Goal: Task Accomplishment & Management: Manage account settings

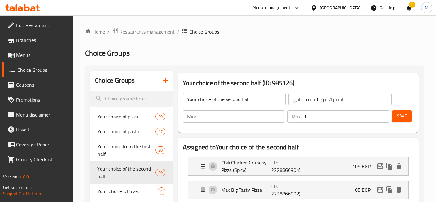
scroll to position [34, 0]
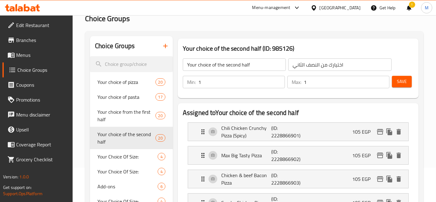
click at [36, 8] on icon at bounding box center [22, 7] width 35 height 7
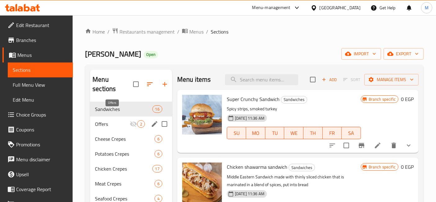
click at [126, 120] on span "Offers" at bounding box center [112, 123] width 35 height 7
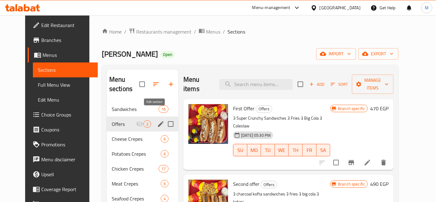
click at [158, 121] on icon "edit" at bounding box center [161, 124] width 6 height 6
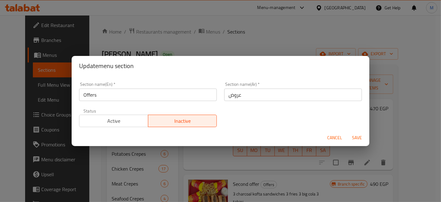
click at [127, 119] on span "Active" at bounding box center [114, 120] width 64 height 9
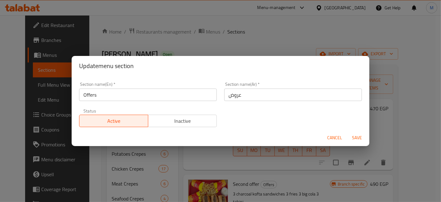
click at [356, 136] on span "Save" at bounding box center [357, 138] width 15 height 8
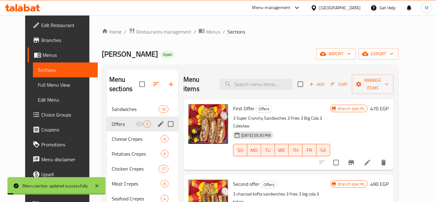
click at [354, 160] on icon "Branch-specific-item" at bounding box center [351, 162] width 6 height 5
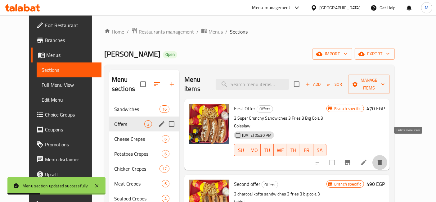
click at [382, 159] on icon "delete" at bounding box center [380, 162] width 4 height 6
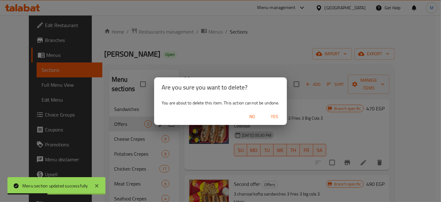
click at [275, 119] on span "Yes" at bounding box center [274, 117] width 15 height 8
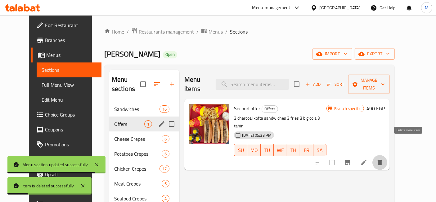
click at [382, 159] on icon "delete" at bounding box center [380, 162] width 4 height 6
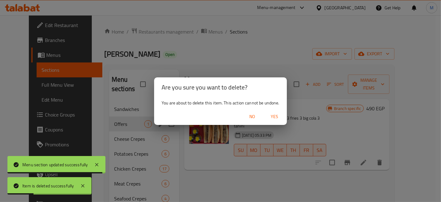
click at [277, 111] on button "Yes" at bounding box center [275, 116] width 20 height 11
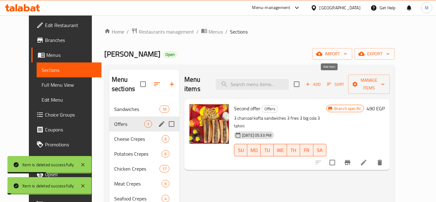
click at [321, 81] on span "Add" at bounding box center [313, 84] width 17 height 7
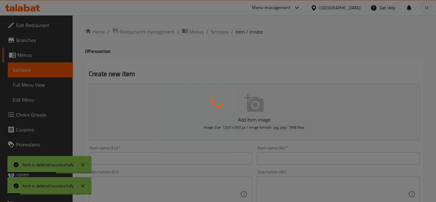
click at [308, 153] on div at bounding box center [218, 101] width 436 height 202
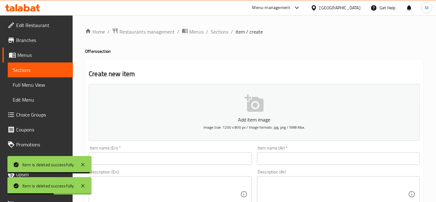
click at [308, 153] on input "text" at bounding box center [338, 158] width 163 height 12
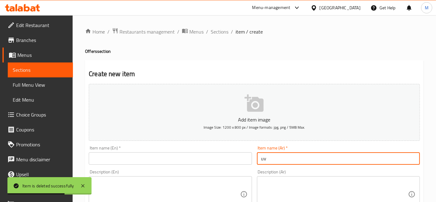
type input "u"
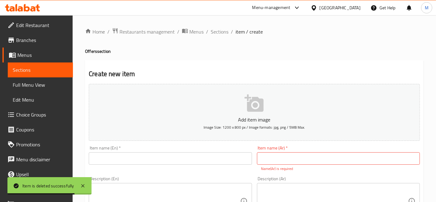
click at [218, 164] on div "Item name (En)   * Item name (En) *" at bounding box center [170, 158] width 168 height 31
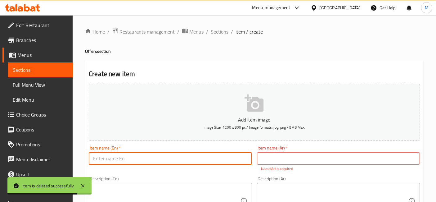
click at [218, 162] on input "text" at bounding box center [170, 158] width 163 height 12
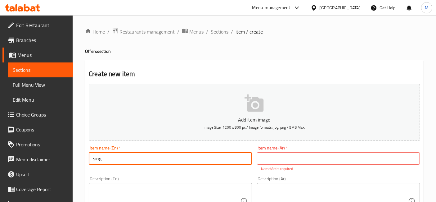
type input "Single Offer"
click at [305, 158] on input "text" at bounding box center [338, 158] width 163 height 12
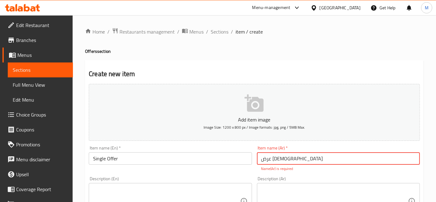
type input "عرض السنجل"
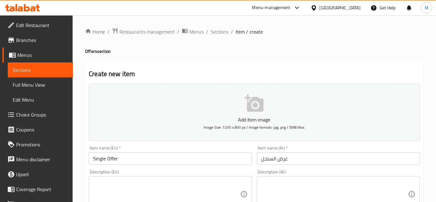
drag, startPoint x: 328, startPoint y: 172, endPoint x: 333, endPoint y: 183, distance: 12.4
click at [328, 173] on div "Description (Ar) Description (Ar)" at bounding box center [338, 190] width 163 height 43
click at [334, 184] on textarea at bounding box center [334, 193] width 147 height 29
paste textarea "كريب ديناميت وبطاطس وبيج كولا"
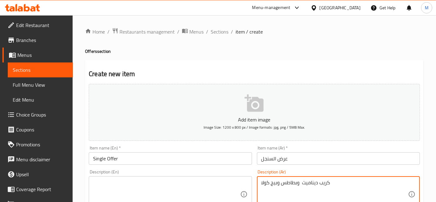
type textarea "كريب ديناميت وبطاطس وبيج كولا"
click at [137, 173] on div "Description (En) Description (En)" at bounding box center [170, 190] width 163 height 43
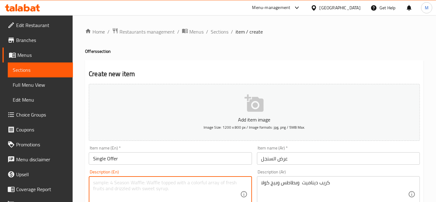
click at [141, 179] on textarea at bounding box center [166, 193] width 147 height 29
paste textarea "Dynamite crepe, fries, and big cola"
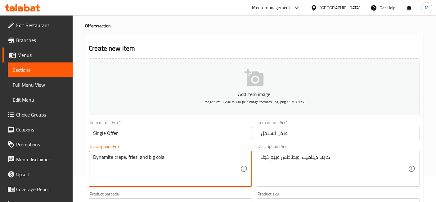
scroll to position [34, 0]
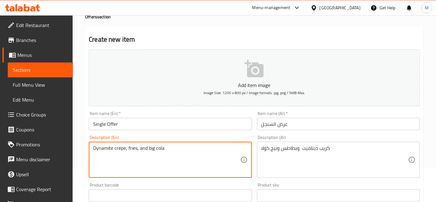
type textarea "Dynamite crepe, fries, and big cola"
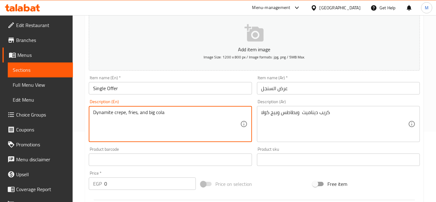
scroll to position [103, 0]
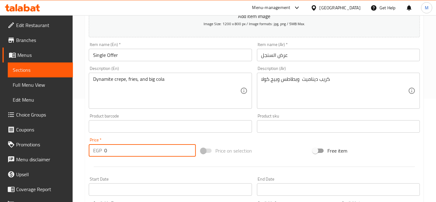
drag, startPoint x: 133, startPoint y: 154, endPoint x: 85, endPoint y: 148, distance: 48.2
click at [85, 148] on div "Create new item Add item image Image Size: 1200 x 800 px / Image formats: jpg, …" at bounding box center [254, 137] width 338 height 361
type input "215"
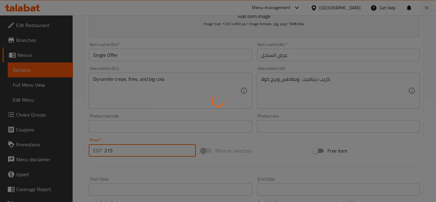
type input "0"
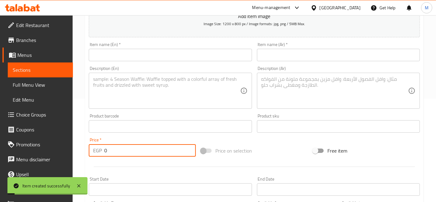
click at [285, 54] on input "text" at bounding box center [338, 55] width 163 height 12
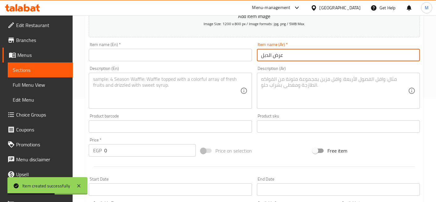
type input "عرض الدبل"
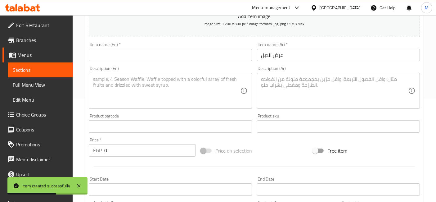
drag, startPoint x: 166, startPoint y: 62, endPoint x: 168, endPoint y: 56, distance: 6.0
click at [168, 58] on div "Item name (En)   * Item name (En) *" at bounding box center [170, 52] width 168 height 24
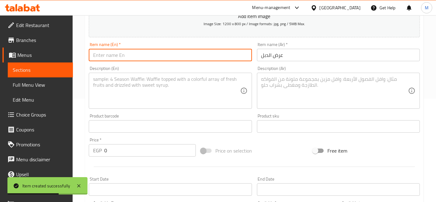
click at [168, 56] on input "text" at bounding box center [170, 55] width 163 height 12
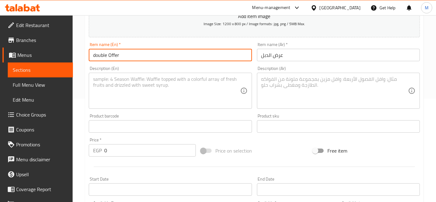
type input "double Offer"
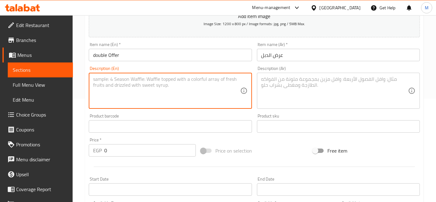
click at [147, 96] on textarea at bounding box center [166, 90] width 147 height 29
paste textarea "Dynamite Crepe Chicken Shawarma Crepe 2 Packets of French Fries 2 Big Cola"
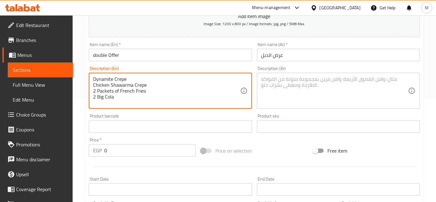
type textarea "Dynamite Crepe Chicken Shawarma Crepe 2 Packets of French Fries 2 Big Cola"
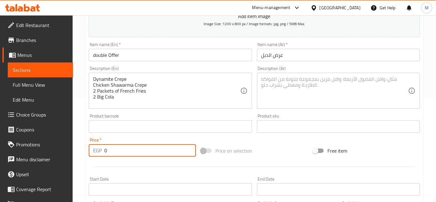
drag, startPoint x: 124, startPoint y: 150, endPoint x: 89, endPoint y: 152, distance: 34.8
click at [94, 151] on div "EGP 0 Price *" at bounding box center [142, 150] width 107 height 12
type input "416"
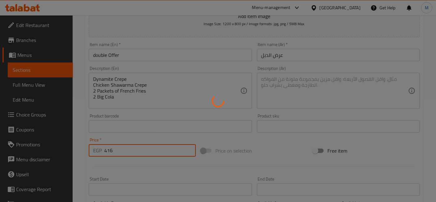
type input "0"
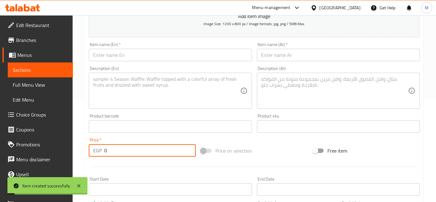
click at [295, 79] on textarea at bounding box center [334, 90] width 147 height 29
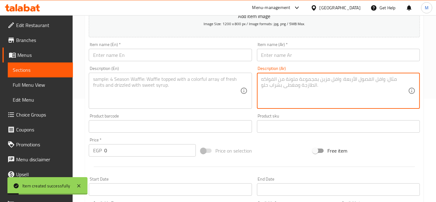
scroll to position [0, 0]
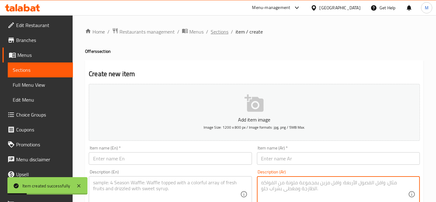
click at [221, 30] on span "Sections" at bounding box center [220, 31] width 18 height 7
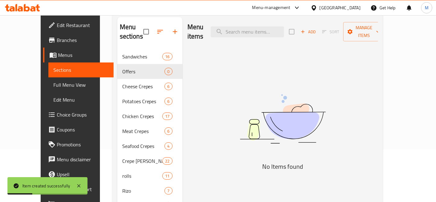
scroll to position [103, 0]
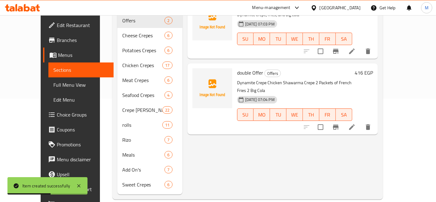
click at [356, 123] on icon at bounding box center [351, 126] width 7 height 7
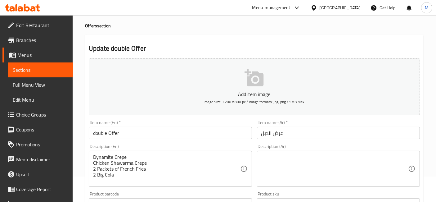
scroll to position [34, 0]
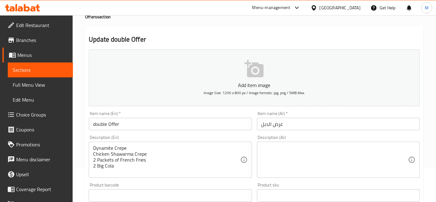
click at [309, 147] on textarea at bounding box center [334, 159] width 147 height 29
paste textarea "Dynamite Crepe Chicken Shawarma Crepe 2 Packets of French Fries 2 Big Cola"
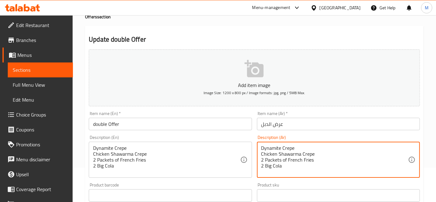
type textarea "Dynamite Crepe Chicken Shawarma Crepe 2 Packets of French Fries 2 Big Cola"
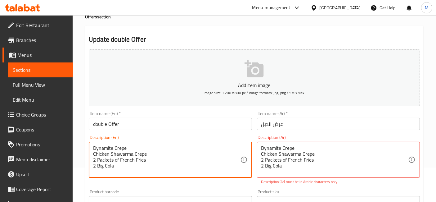
click at [127, 163] on textarea "Dynamite Crepe Chicken Shawarma Crepe 2 Packets of French Fries 2 Big Cola" at bounding box center [166, 159] width 147 height 29
click at [122, 172] on textarea "Dynamite Crepe Chicken Shawarma Crepe 2 Packets of French Fries 2 Big Cola" at bounding box center [166, 159] width 147 height 29
paste textarea "كريب ديناميت كريب شاورما فراخ ٢ باكت بطاطس ٢ بيج كولا"
click at [144, 128] on input "double Offer" at bounding box center [170, 124] width 163 height 12
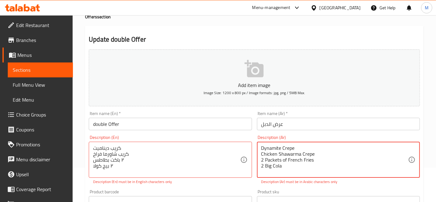
click at [290, 170] on textarea "Dynamite Crepe Chicken Shawarma Crepe 2 Packets of French Fries 2 Big Cola" at bounding box center [334, 159] width 147 height 29
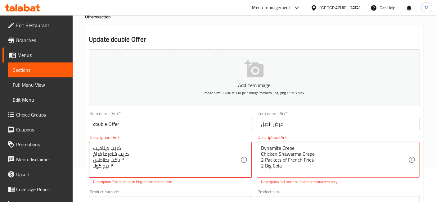
click at [166, 167] on textarea "كريب ديناميت كريب شاورما فراخ ٢ باكت بطاطس ٢ بيج كولا" at bounding box center [166, 159] width 147 height 29
paste textarea "Dynamite Crepe Chicken Shawarma Crepe 2 Packets of French Fries 2 Big Cola"
type textarea "Dynamite Crepe Chicken Shawarma Crepe 2 Packets of French Fries 2 Big Cola"
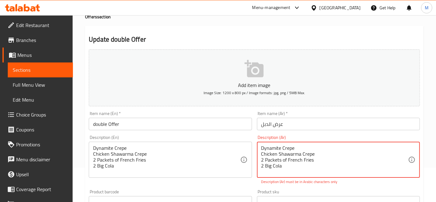
click at [289, 165] on textarea "Dynamite Crepe Chicken Shawarma Crepe 2 Packets of French Fries 2 Big Cola" at bounding box center [334, 159] width 147 height 29
paste textarea "كريب ديناميت كريب شاورما فراخ ٢ باكت بطاطس ٢ بيج كولا"
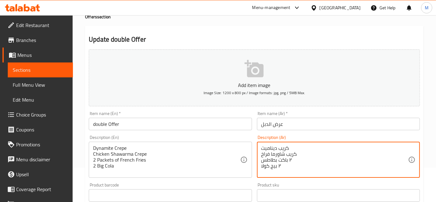
type textarea "كريب ديناميت كريب شاورما فراخ ٢ باكت بطاطس ٢ بيج كولا"
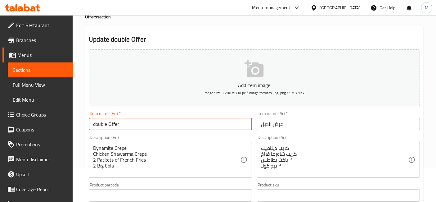
click at [223, 123] on input "double Offer" at bounding box center [170, 124] width 163 height 12
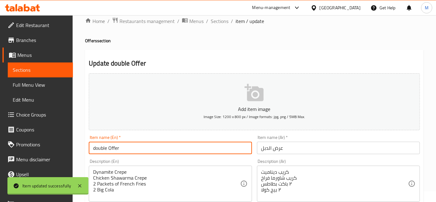
scroll to position [0, 0]
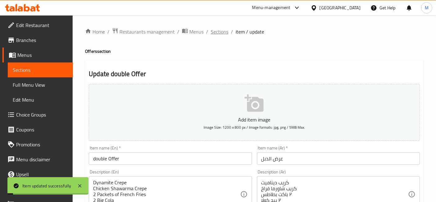
click at [216, 35] on span "Sections" at bounding box center [220, 31] width 18 height 7
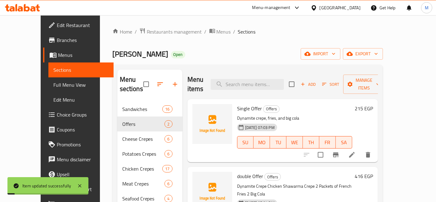
click at [238, 33] on span "Sections" at bounding box center [247, 31] width 18 height 7
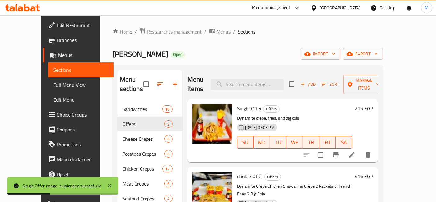
click at [340, 104] on h6 "Single Offer Offers" at bounding box center [294, 108] width 115 height 9
click at [247, 104] on span "Single Offer" at bounding box center [249, 108] width 25 height 9
copy h6 "Single Offer"
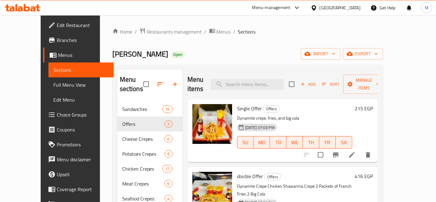
click at [242, 171] on span "double Offer" at bounding box center [250, 175] width 26 height 9
copy h6 "double Offer"
click at [20, 8] on icon at bounding box center [20, 8] width 5 height 5
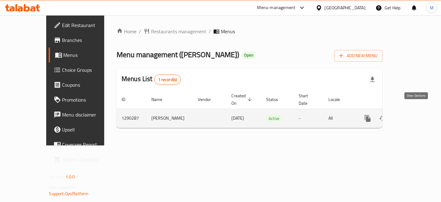
click at [420, 113] on link "enhanced table" at bounding box center [412, 118] width 15 height 15
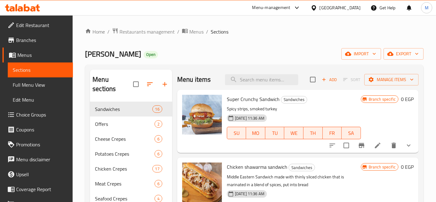
click at [151, 80] on icon "button" at bounding box center [149, 83] width 7 height 7
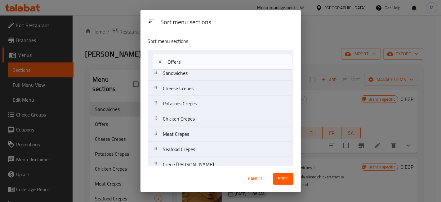
drag, startPoint x: 173, startPoint y: 65, endPoint x: 175, endPoint y: 60, distance: 5.4
click at [175, 60] on nav "Sandwiches Offers Cheese Crepes Potatoes Crepes Chicken Crepes Meat Crepes Seaf…" at bounding box center [220, 149] width 145 height 198
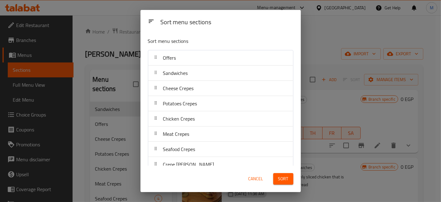
click at [281, 175] on span "Sort" at bounding box center [283, 179] width 10 height 8
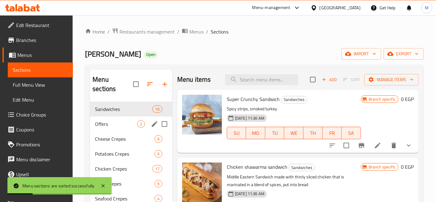
click at [116, 120] on span "Offers" at bounding box center [116, 123] width 42 height 7
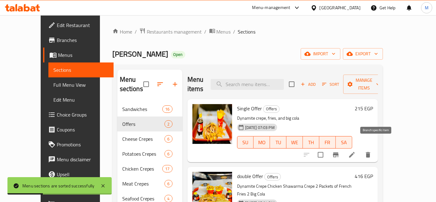
click at [343, 147] on button "Branch-specific-item" at bounding box center [335, 154] width 15 height 15
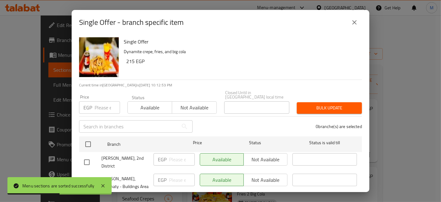
click at [197, 103] on span "Not available" at bounding box center [194, 107] width 39 height 9
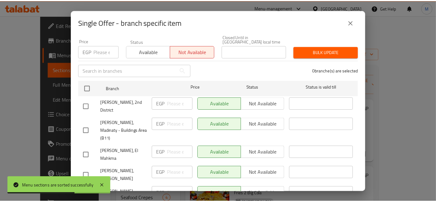
scroll to position [64, 0]
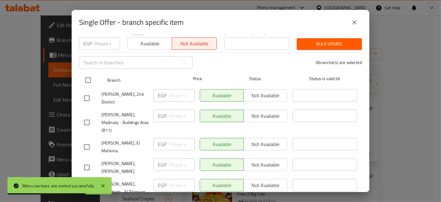
click at [88, 78] on input "checkbox" at bounding box center [88, 80] width 13 height 13
checkbox input "true"
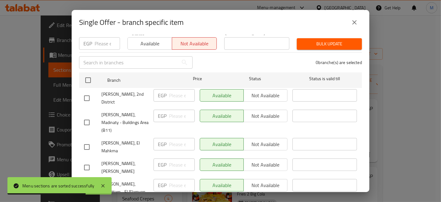
checkbox input "true"
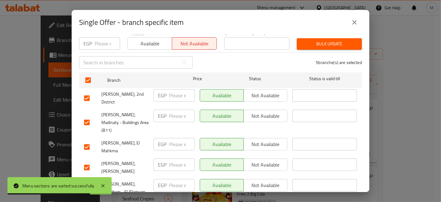
click at [89, 92] on input "checkbox" at bounding box center [86, 98] width 13 height 13
checkbox input "false"
click at [313, 42] on span "Bulk update" at bounding box center [329, 44] width 55 height 8
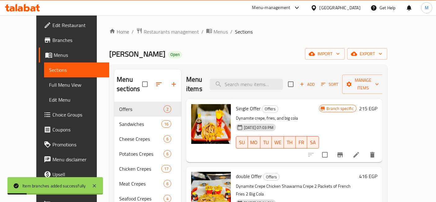
scroll to position [103, 0]
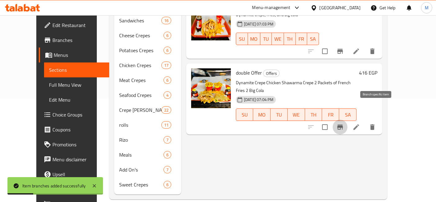
click at [344, 123] on icon "Branch-specific-item" at bounding box center [339, 126] width 7 height 7
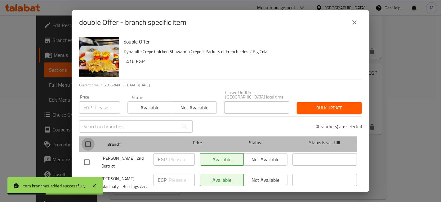
drag, startPoint x: 87, startPoint y: 137, endPoint x: 167, endPoint y: 120, distance: 80.9
click at [87, 137] on input "checkbox" at bounding box center [88, 143] width 13 height 13
checkbox input "true"
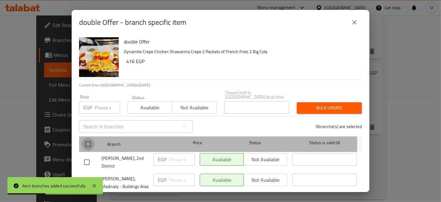
checkbox input "true"
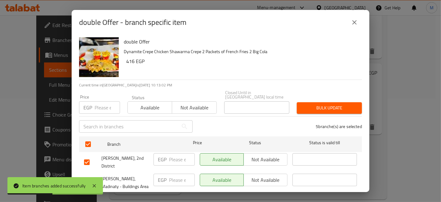
click at [185, 104] on span "Not available" at bounding box center [194, 107] width 39 height 9
drag, startPoint x: 88, startPoint y: 155, endPoint x: 111, endPoint y: 150, distance: 23.6
click at [91, 155] on input "checkbox" at bounding box center [86, 161] width 13 height 13
checkbox input "false"
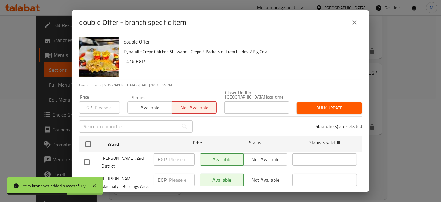
click at [326, 98] on div "Bulk update" at bounding box center [329, 107] width 73 height 19
click at [330, 104] on span "Bulk update" at bounding box center [329, 108] width 55 height 8
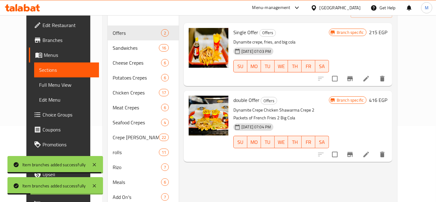
scroll to position [34, 0]
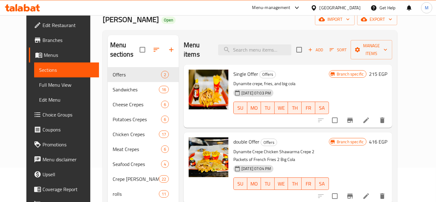
click at [387, 69] on h6 "215 EGP" at bounding box center [378, 73] width 18 height 9
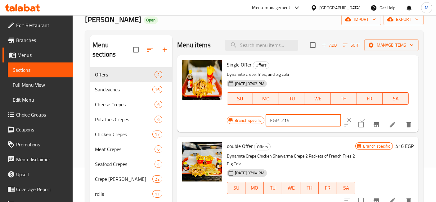
drag, startPoint x: 315, startPoint y: 117, endPoint x: 273, endPoint y: 119, distance: 41.6
click at [274, 118] on div "EGP 215 ​" at bounding box center [303, 120] width 75 height 12
type input "225"
click at [360, 117] on icon "ok" at bounding box center [363, 120] width 6 height 6
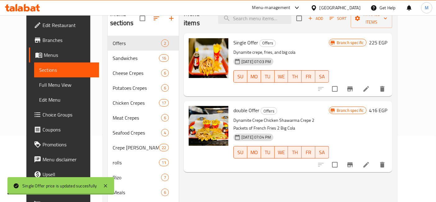
scroll to position [69, 0]
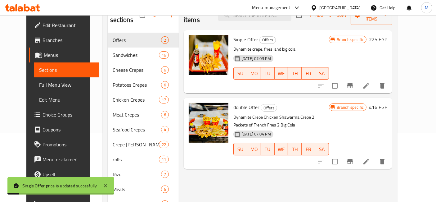
click at [387, 103] on h6 "416 EGP" at bounding box center [378, 107] width 18 height 9
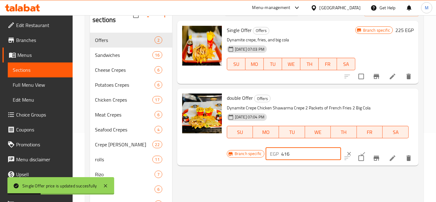
drag, startPoint x: 290, startPoint y: 154, endPoint x: 271, endPoint y: 154, distance: 19.2
click at [271, 154] on div "EGP 416 ​" at bounding box center [303, 153] width 75 height 12
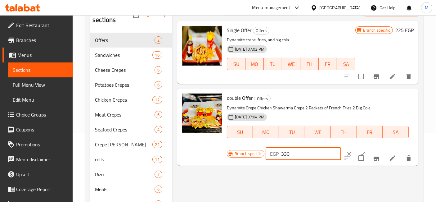
type input "330"
click at [360, 151] on icon "ok" at bounding box center [363, 153] width 6 height 6
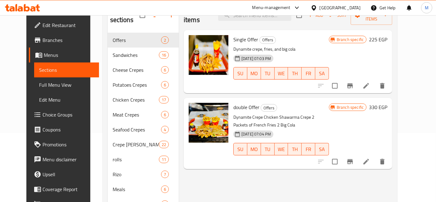
click at [387, 103] on h6 "330 EGP" at bounding box center [378, 107] width 18 height 9
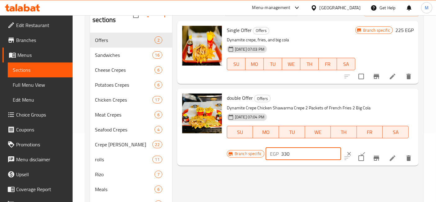
drag, startPoint x: 292, startPoint y: 155, endPoint x: 255, endPoint y: 151, distance: 36.8
click at [255, 151] on div "Branch specific EGP 330 ​" at bounding box center [303, 154] width 152 height 14
type input "430"
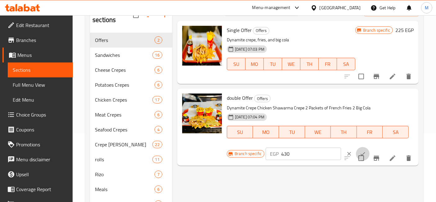
click at [356, 148] on button "ok" at bounding box center [363, 154] width 14 height 14
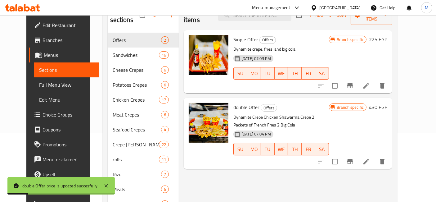
click at [387, 35] on h6 "225 EGP" at bounding box center [378, 39] width 18 height 9
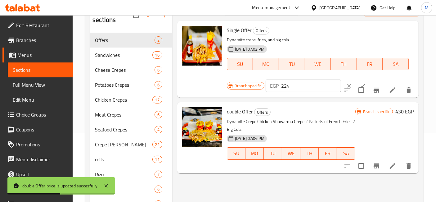
click at [324, 88] on input "224" at bounding box center [311, 85] width 60 height 12
click at [324, 88] on input "223" at bounding box center [311, 85] width 60 height 12
click at [324, 88] on input "222" at bounding box center [311, 85] width 60 height 12
type input "221"
click at [324, 88] on input "221" at bounding box center [311, 85] width 60 height 12
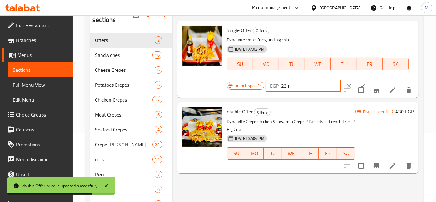
click at [360, 85] on icon "ok" at bounding box center [363, 86] width 6 height 6
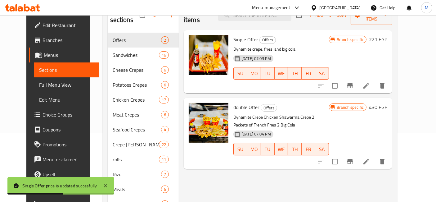
click at [387, 35] on h6 "221 EGP" at bounding box center [378, 39] width 18 height 9
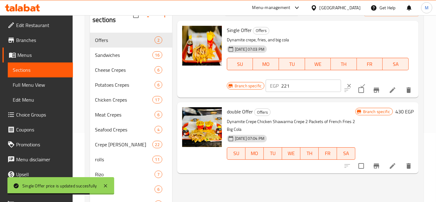
click at [300, 87] on input "221" at bounding box center [311, 85] width 60 height 12
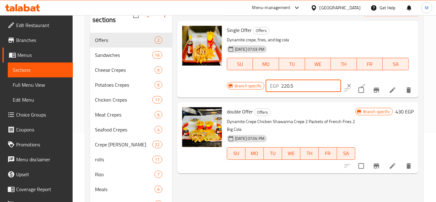
type input "220.5"
drag, startPoint x: 353, startPoint y: 81, endPoint x: 378, endPoint y: 90, distance: 26.5
click at [356, 81] on button "ok" at bounding box center [363, 86] width 14 height 14
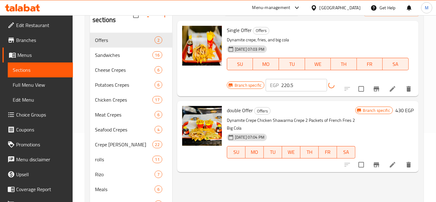
click at [413, 108] on h6 "430 EGP" at bounding box center [404, 110] width 18 height 9
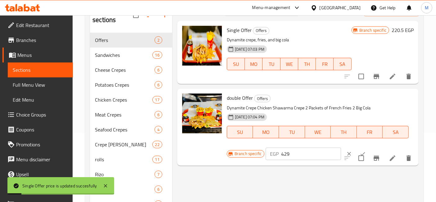
type input "429"
click at [324, 156] on input "429" at bounding box center [311, 153] width 60 height 12
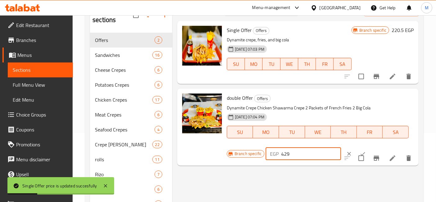
click at [355, 152] on input "checkbox" at bounding box center [361, 157] width 13 height 13
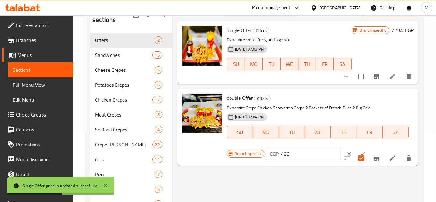
drag, startPoint x: 363, startPoint y: 168, endPoint x: 362, endPoint y: 161, distance: 6.9
click at [363, 167] on div "Menu items Add Sort Manage items Single Offer Offers Dynamite crepe, fries, and…" at bounding box center [295, 115] width 246 height 228
click at [362, 161] on input "checkbox" at bounding box center [361, 157] width 13 height 13
checkbox input "false"
click at [356, 149] on button "ok" at bounding box center [363, 154] width 14 height 14
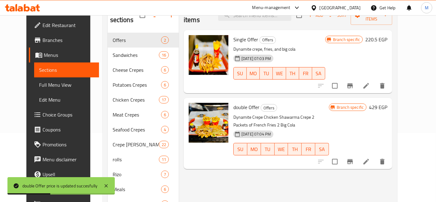
click at [387, 103] on h6 "429 EGP" at bounding box center [378, 107] width 18 height 9
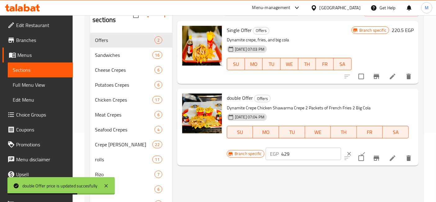
click at [298, 154] on input "429" at bounding box center [311, 153] width 60 height 12
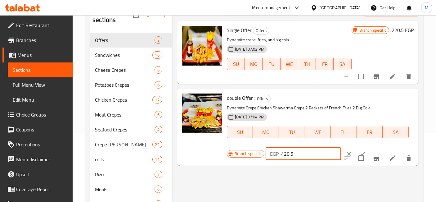
type input "428.5"
click at [360, 151] on icon "ok" at bounding box center [363, 153] width 6 height 6
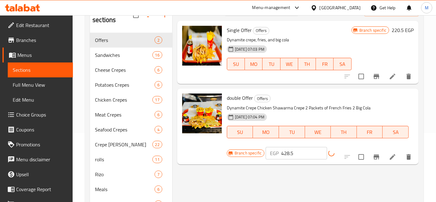
click at [404, 25] on div "Single Offer Offers Dynamite crepe, fries, and big cola 14-08-2025 07:03 PM SU …" at bounding box center [320, 52] width 192 height 58
click at [402, 26] on h6 "220.5 EGP" at bounding box center [403, 30] width 22 height 9
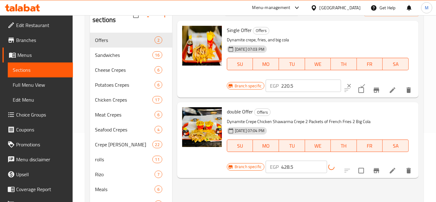
click at [310, 83] on input "220.5" at bounding box center [311, 85] width 60 height 12
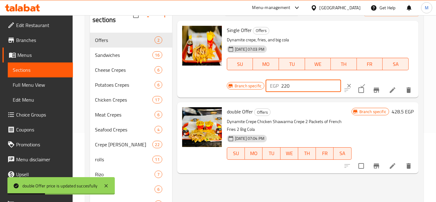
type input "220"
click at [360, 83] on icon "ok" at bounding box center [363, 86] width 6 height 6
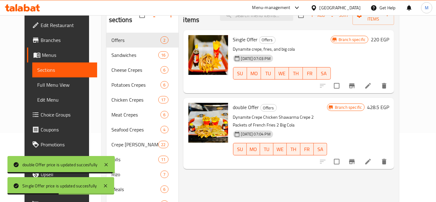
click at [392, 100] on div "double Offer Offers Dynamite Crepe Chicken Shawarma Crepe 2 Packets of French F…" at bounding box center [310, 133] width 161 height 66
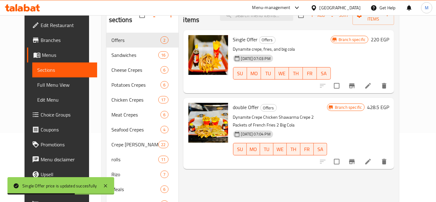
click at [389, 103] on h6 "428.5 EGP" at bounding box center [378, 107] width 22 height 9
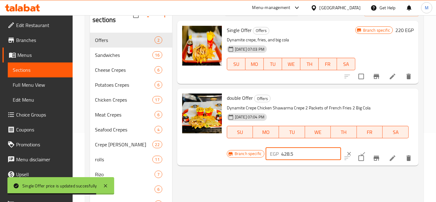
click at [308, 150] on input "428.5" at bounding box center [311, 153] width 60 height 12
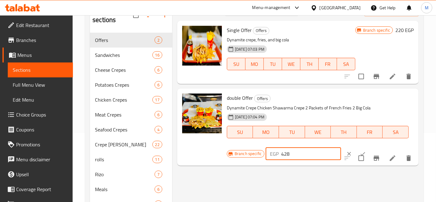
type input "428"
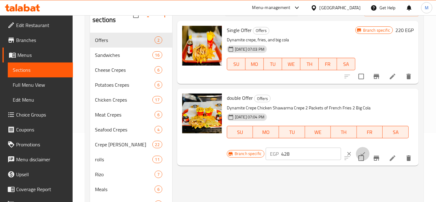
click at [356, 147] on button "ok" at bounding box center [363, 154] width 14 height 14
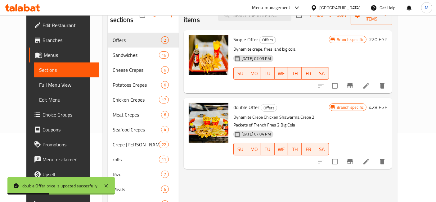
click at [387, 103] on h6 "428 EGP" at bounding box center [378, 107] width 18 height 9
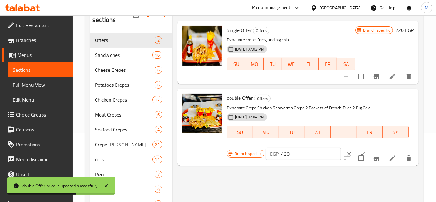
click at [308, 153] on input "428" at bounding box center [311, 153] width 60 height 12
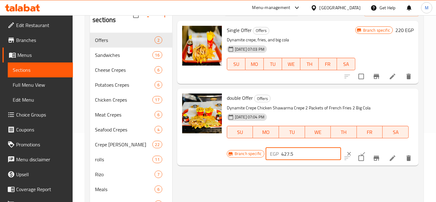
type input "427.5"
click at [356, 149] on button "ok" at bounding box center [363, 154] width 14 height 14
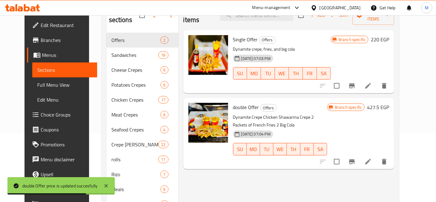
drag, startPoint x: 404, startPoint y: 98, endPoint x: 393, endPoint y: 105, distance: 12.7
click at [389, 103] on h6 "427.5 EGP" at bounding box center [378, 107] width 22 height 9
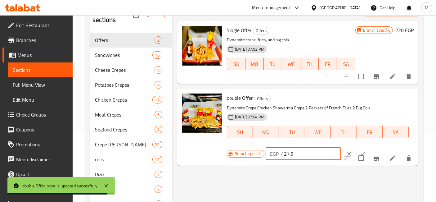
click at [308, 148] on input "427.5" at bounding box center [311, 153] width 60 height 12
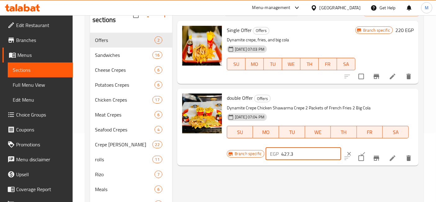
type input "427.3"
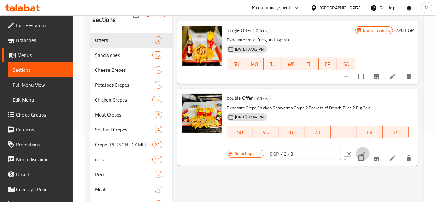
click at [357, 148] on button "ok" at bounding box center [363, 154] width 14 height 14
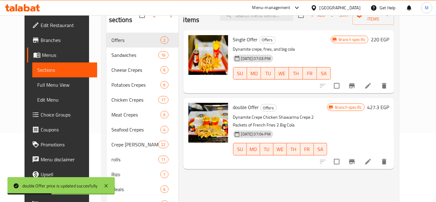
click at [389, 103] on h6 "427.3 EGP" at bounding box center [378, 107] width 22 height 9
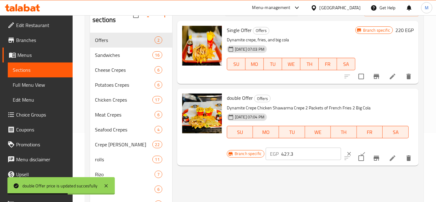
drag, startPoint x: 293, startPoint y: 153, endPoint x: 301, endPoint y: 148, distance: 8.5
click at [295, 152] on input "427.3" at bounding box center [311, 153] width 60 height 12
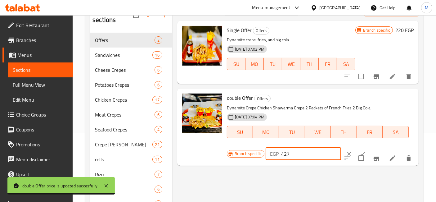
type input "427"
click at [360, 150] on icon "ok" at bounding box center [363, 153] width 6 height 6
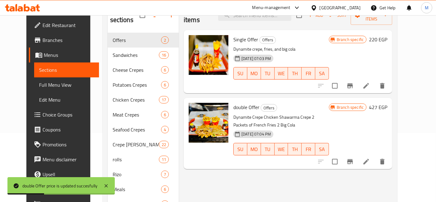
click at [387, 103] on h6 "427 EGP" at bounding box center [378, 107] width 18 height 9
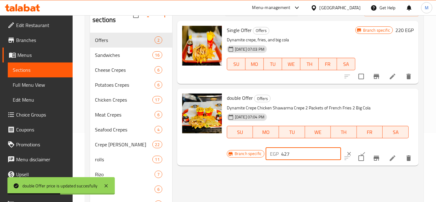
click at [293, 155] on input "427" at bounding box center [311, 153] width 60 height 12
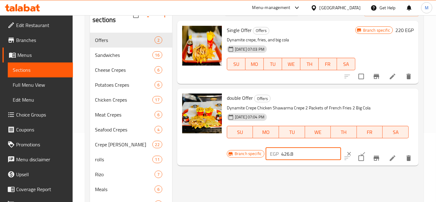
type input "426.8"
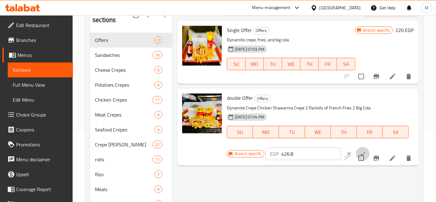
click at [356, 148] on button "ok" at bounding box center [363, 154] width 14 height 14
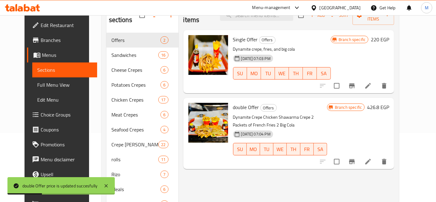
click at [389, 103] on h6 "426.8 EGP" at bounding box center [378, 107] width 22 height 9
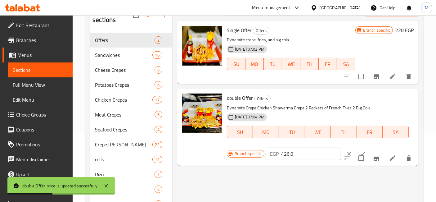
click at [307, 152] on input "426.8" at bounding box center [311, 153] width 60 height 12
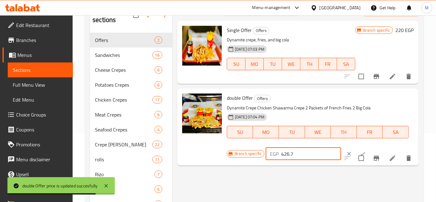
type input "426.7"
click at [360, 152] on icon "ok" at bounding box center [363, 153] width 6 height 6
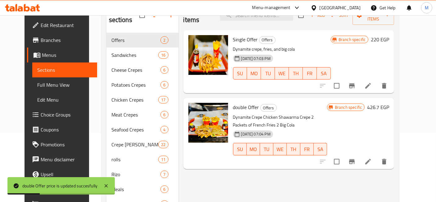
click at [389, 103] on h6 "426.7 EGP" at bounding box center [378, 107] width 22 height 9
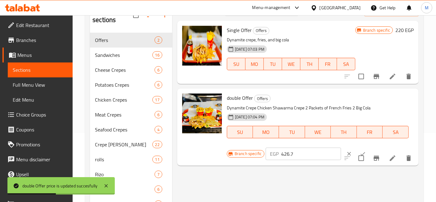
click at [298, 157] on input "426.7" at bounding box center [311, 153] width 60 height 12
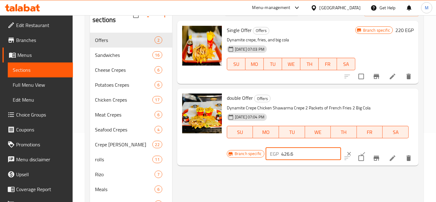
type input "426.6"
click at [356, 152] on button "ok" at bounding box center [363, 154] width 14 height 14
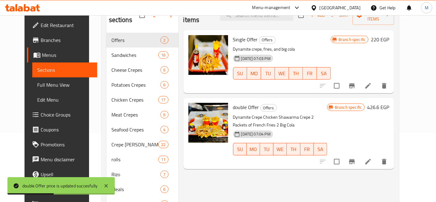
click at [389, 103] on h6 "426.6 EGP" at bounding box center [378, 107] width 22 height 9
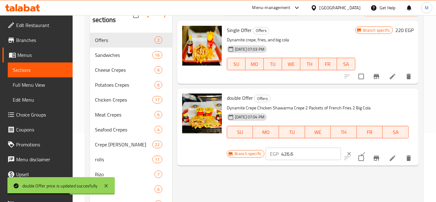
click at [302, 158] on input "426.6" at bounding box center [311, 153] width 60 height 12
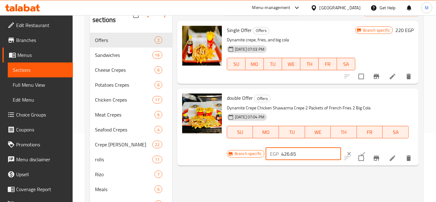
type input "426.65"
click at [360, 150] on icon "ok" at bounding box center [363, 153] width 6 height 6
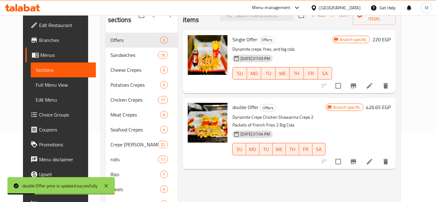
click at [391, 103] on h6 "426.65 EGP" at bounding box center [378, 107] width 25 height 9
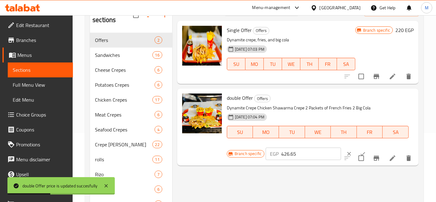
click at [305, 160] on div "double Offer Offers Dynamite Crepe Chicken Shawarma Crepe 2 Packets of French F…" at bounding box center [320, 127] width 192 height 72
click at [300, 154] on input "426.65" at bounding box center [311, 153] width 60 height 12
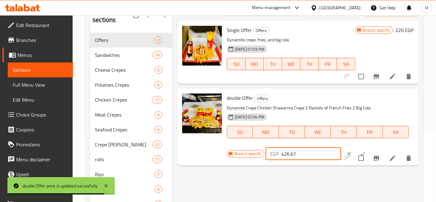
type input "426.67"
click at [357, 148] on button "ok" at bounding box center [363, 154] width 14 height 14
